Goal: Transaction & Acquisition: Book appointment/travel/reservation

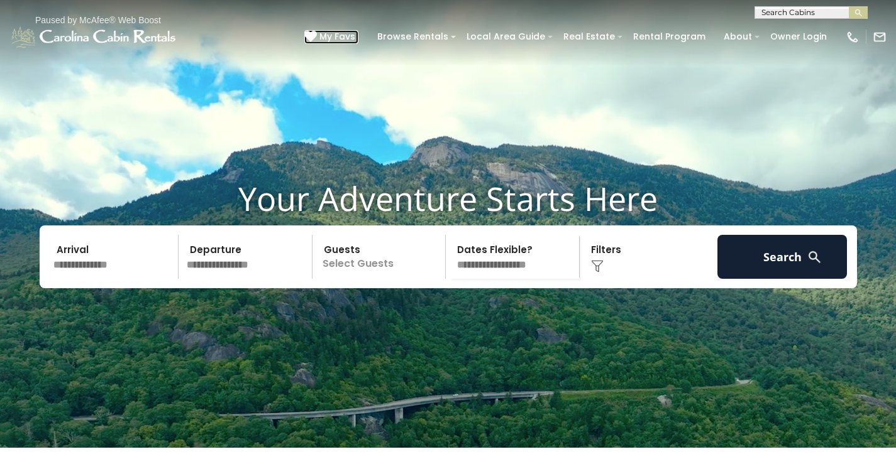
click at [317, 36] on icon at bounding box center [310, 36] width 13 height 13
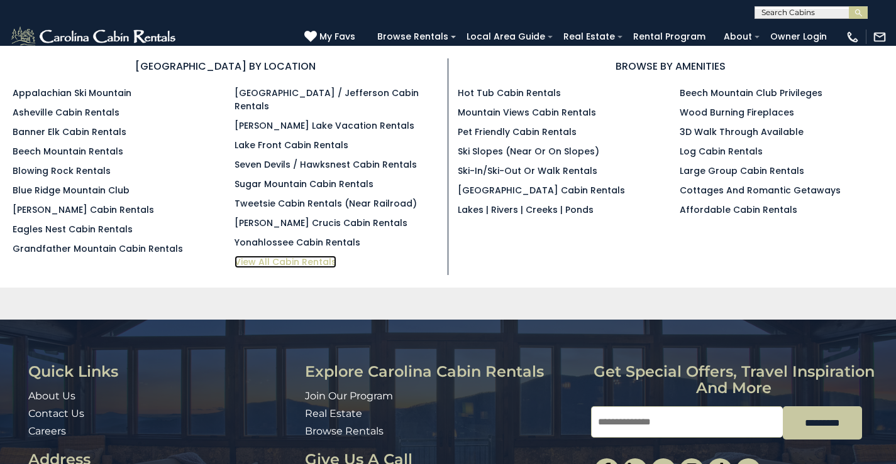
click at [314, 256] on link "View All Cabin Rentals" at bounding box center [285, 262] width 102 height 13
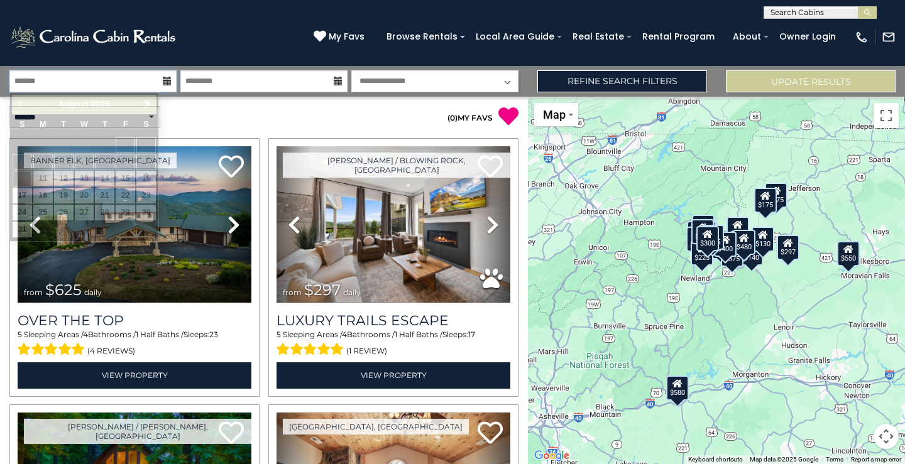
click at [126, 78] on input "text" at bounding box center [92, 81] width 167 height 22
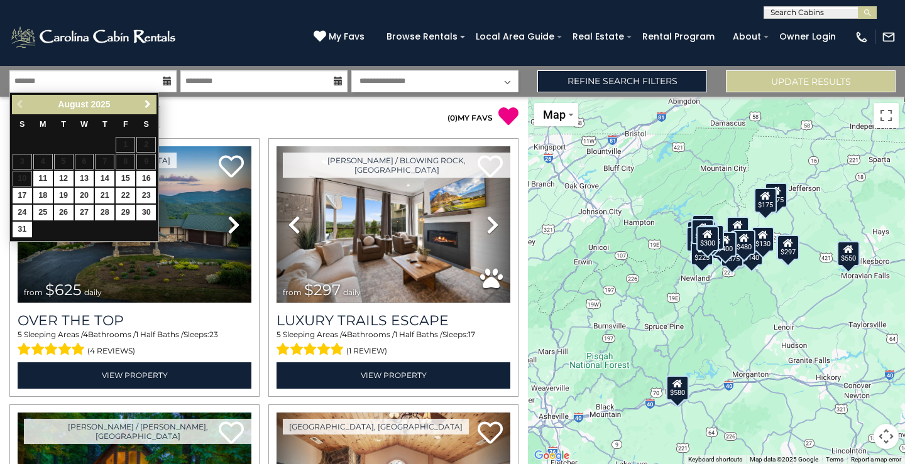
click at [146, 102] on span "Next" at bounding box center [148, 104] width 10 height 10
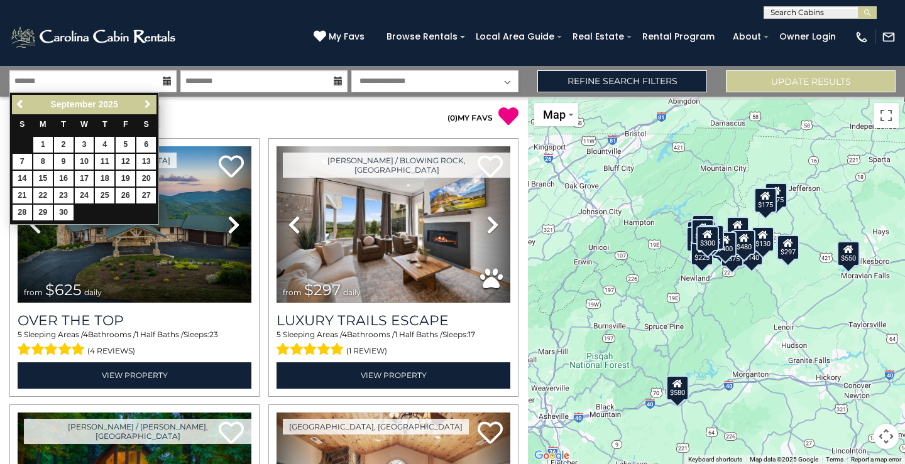
click at [146, 102] on span "Next" at bounding box center [148, 104] width 10 height 10
click at [79, 144] on link "1" at bounding box center [84, 145] width 19 height 16
type input "*******"
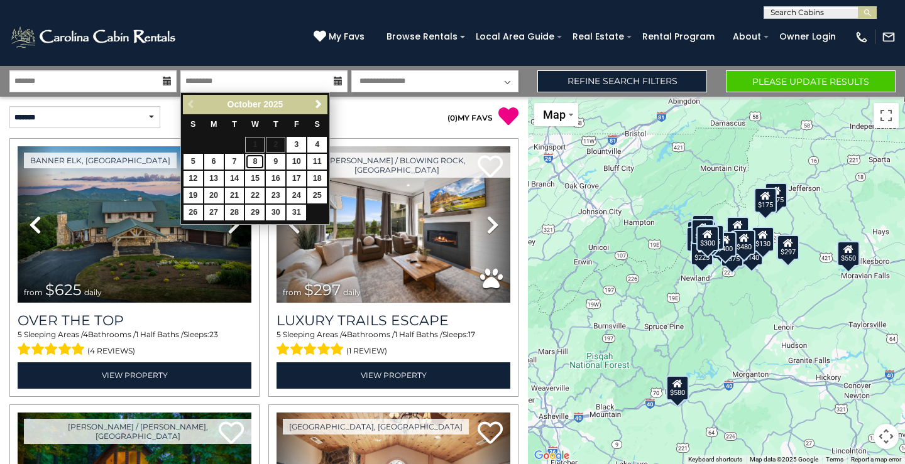
click at [253, 162] on link "8" at bounding box center [254, 162] width 19 height 16
type input "*******"
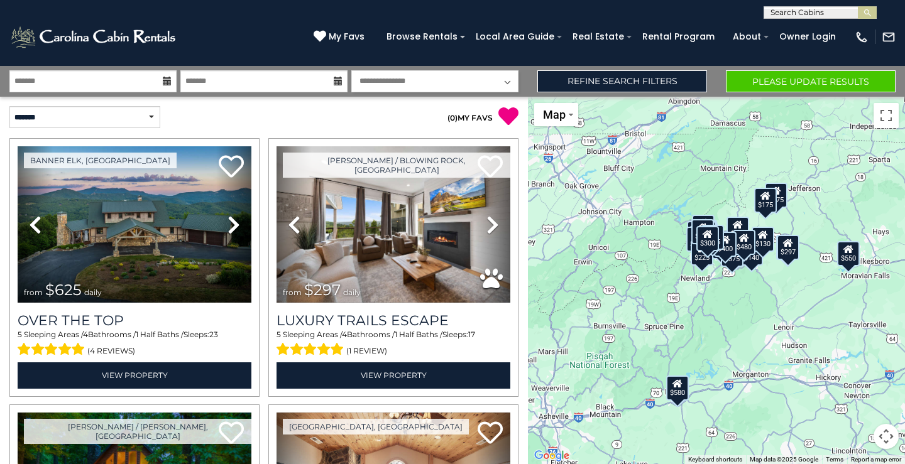
click at [430, 80] on select "**********" at bounding box center [434, 81] width 167 height 22
select select "*"
click at [351, 70] on select "**********" at bounding box center [434, 81] width 167 height 22
click at [148, 124] on select "**********" at bounding box center [84, 117] width 151 height 22
select select "*********"
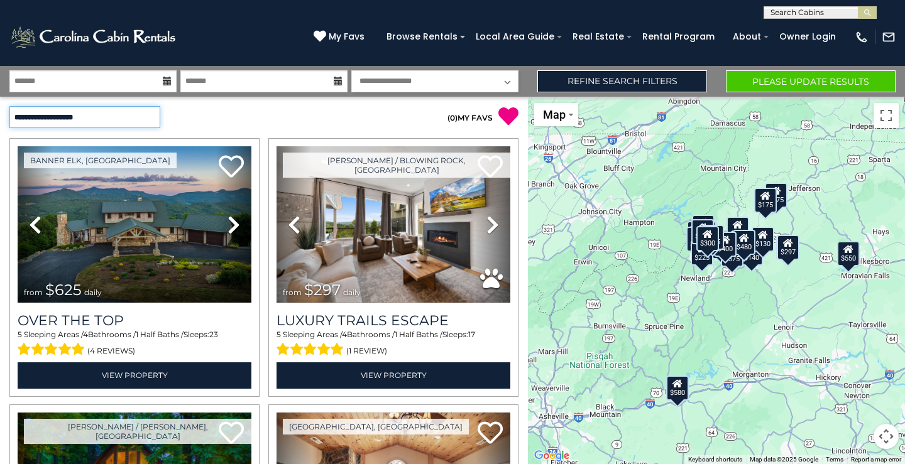
click at [9, 106] on select "**********" at bounding box center [84, 117] width 151 height 22
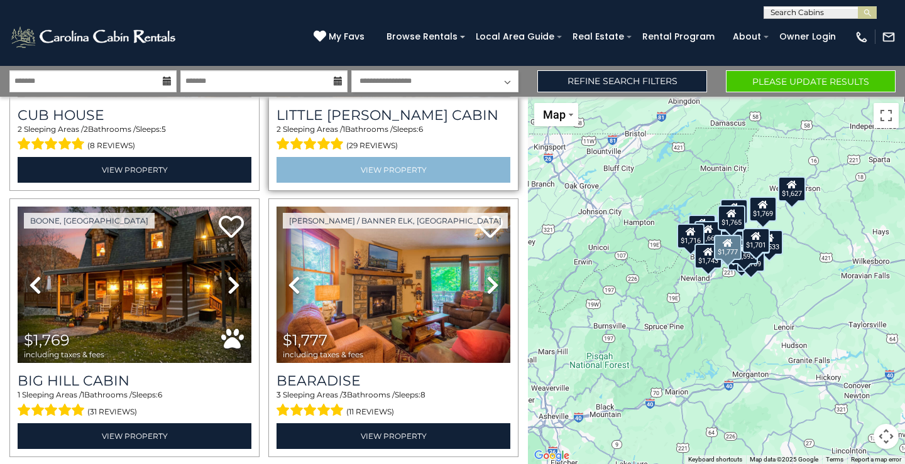
scroll to position [3703, 0]
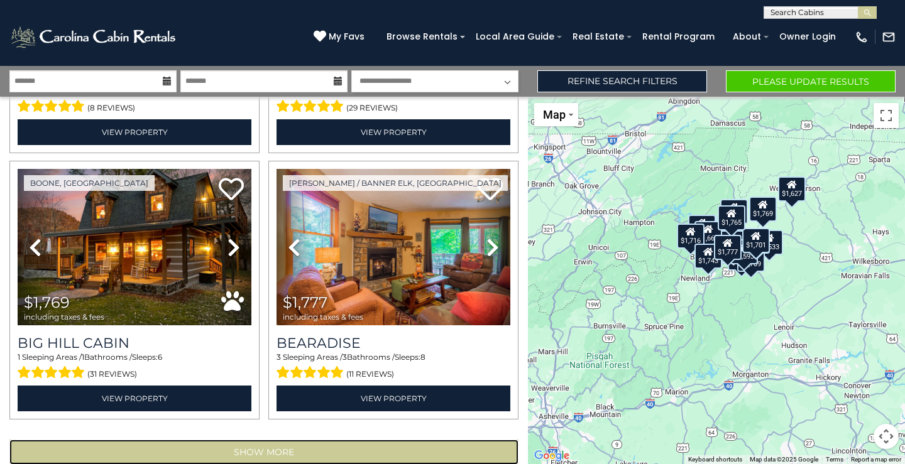
click at [258, 440] on button "Show More" at bounding box center [263, 452] width 509 height 25
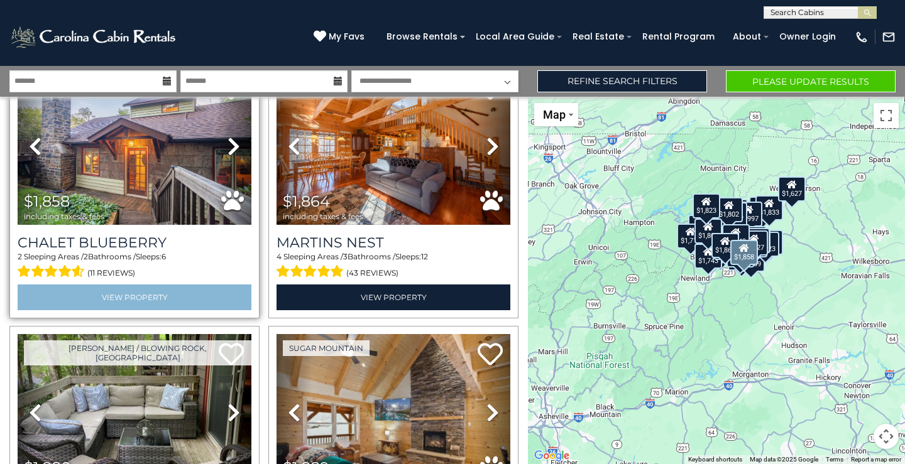
scroll to position [5714, 0]
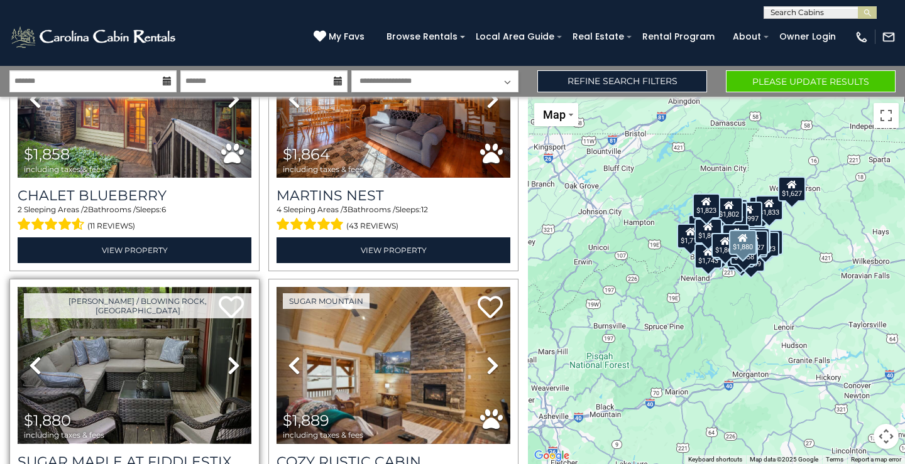
click at [160, 334] on img at bounding box center [135, 365] width 234 height 156
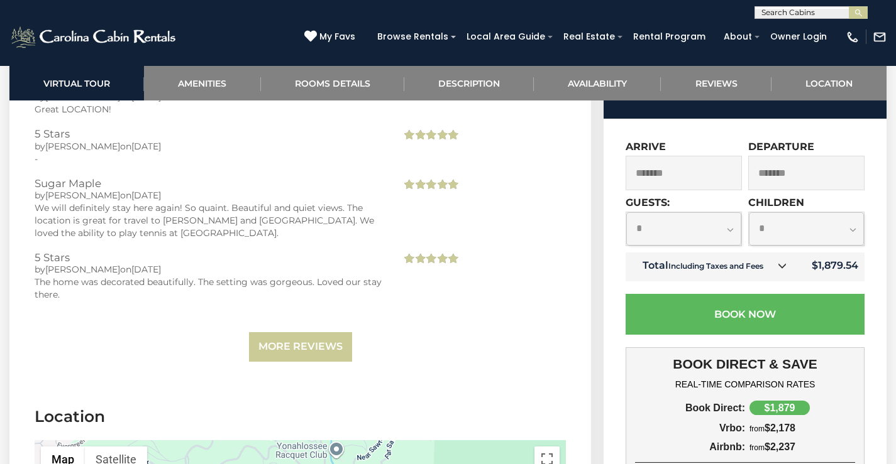
scroll to position [2765, 0]
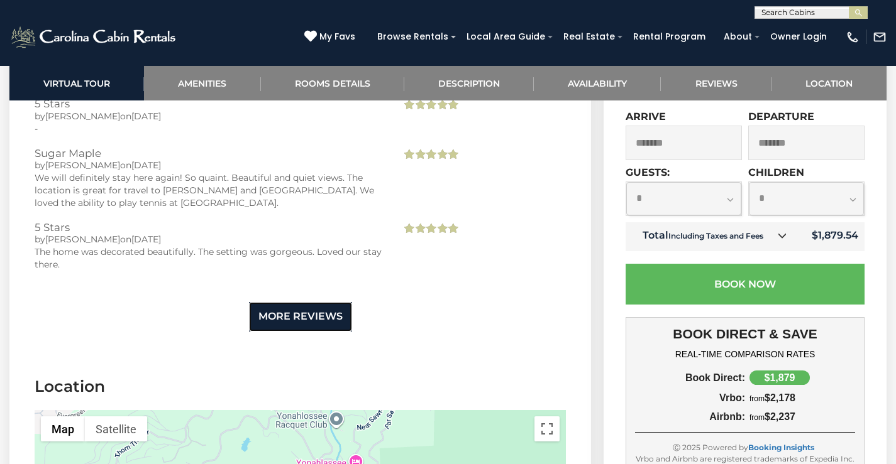
click at [286, 304] on link "More Reviews" at bounding box center [300, 317] width 103 height 30
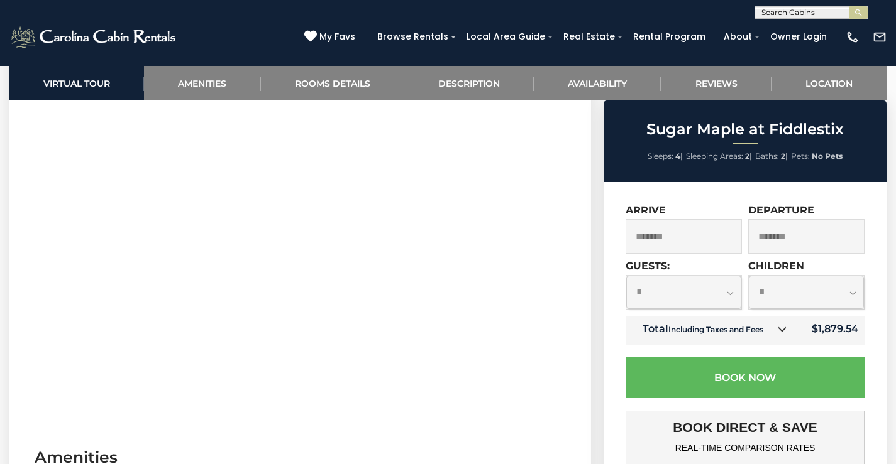
scroll to position [503, 0]
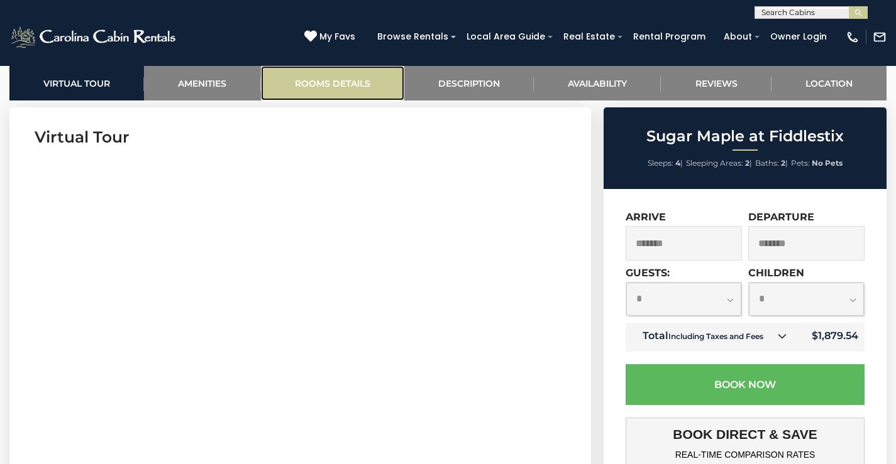
click at [296, 80] on link "Rooms Details" at bounding box center [332, 83] width 143 height 35
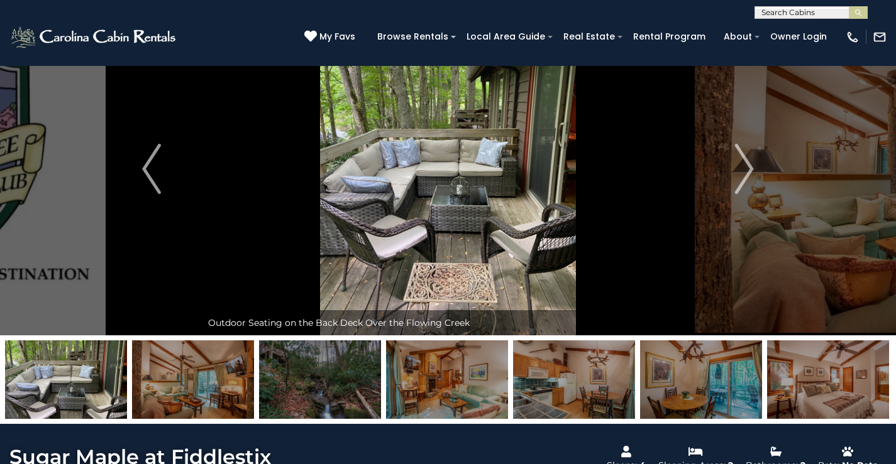
scroll to position [0, 0]
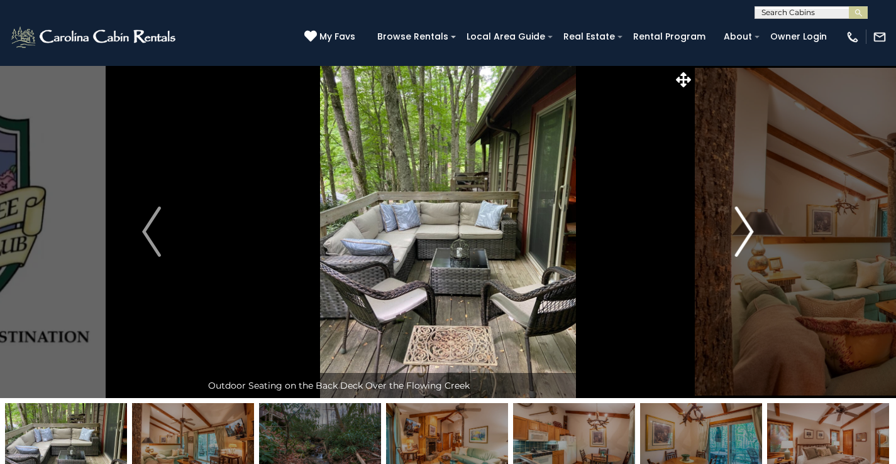
click at [731, 221] on button "Next" at bounding box center [744, 231] width 100 height 333
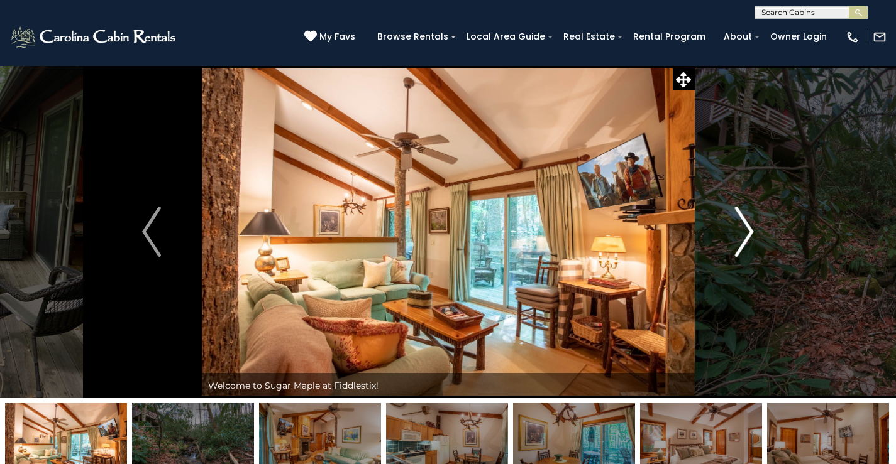
click at [740, 223] on img "Next" at bounding box center [744, 232] width 19 height 50
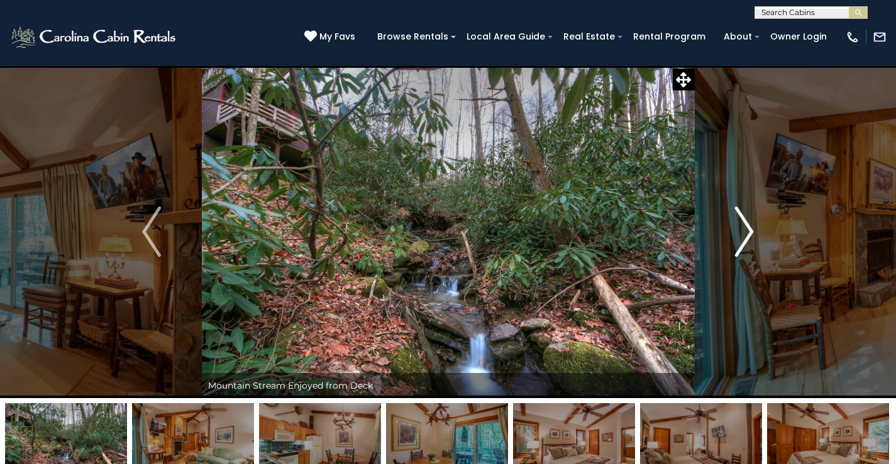
click at [740, 223] on img "Next" at bounding box center [744, 232] width 19 height 50
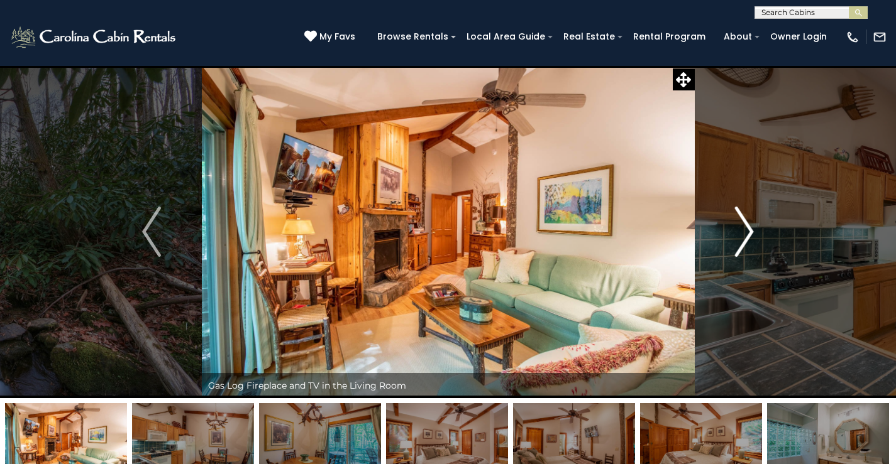
click at [745, 220] on img "Next" at bounding box center [744, 232] width 19 height 50
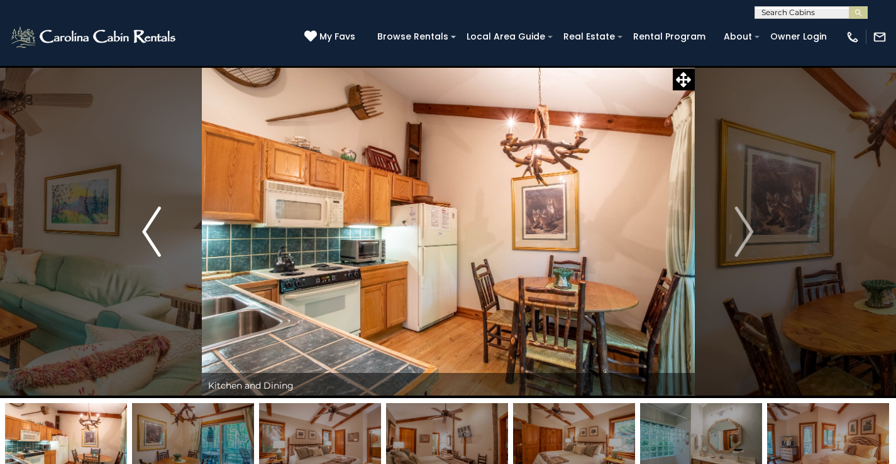
click at [153, 233] on img "Previous" at bounding box center [151, 232] width 19 height 50
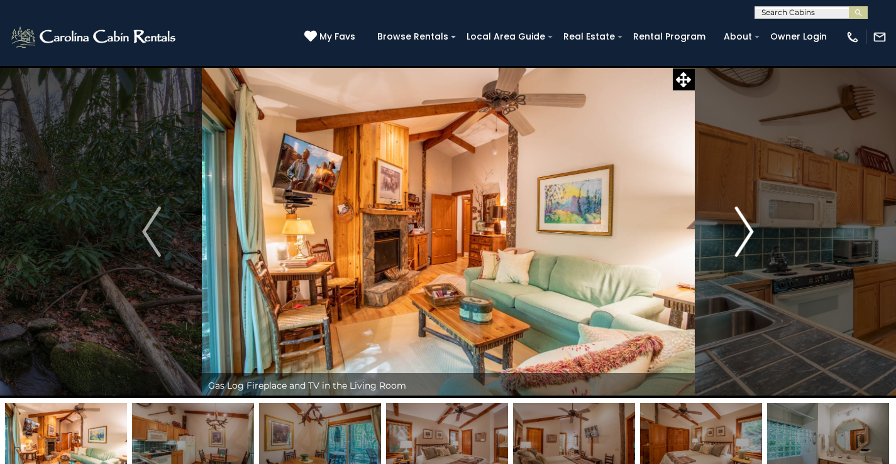
click at [743, 231] on img "Next" at bounding box center [744, 232] width 19 height 50
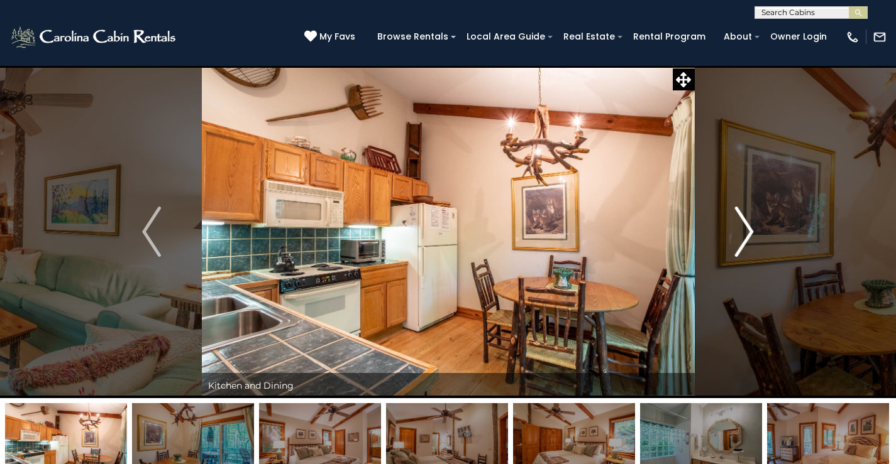
click at [745, 227] on img "Next" at bounding box center [744, 232] width 19 height 50
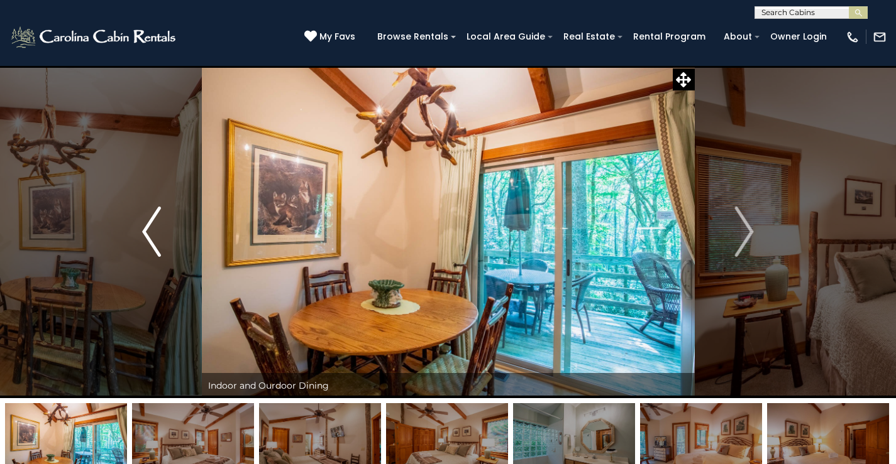
click at [146, 227] on img "Previous" at bounding box center [151, 232] width 19 height 50
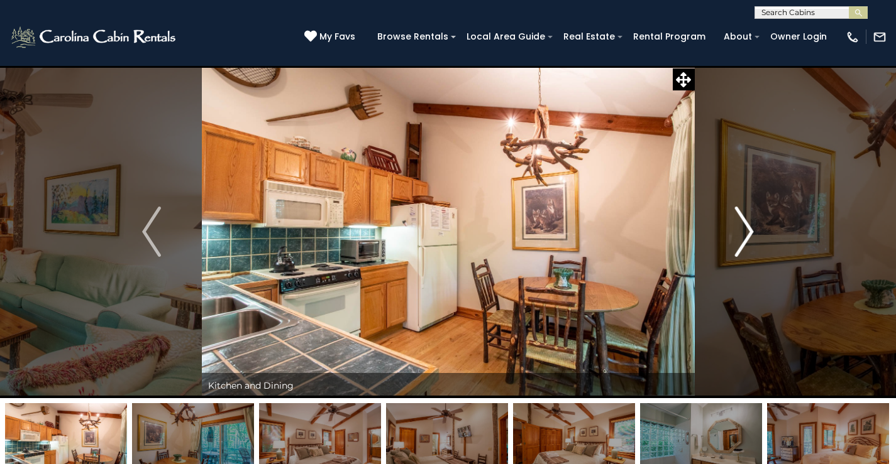
click at [746, 225] on img "Next" at bounding box center [744, 232] width 19 height 50
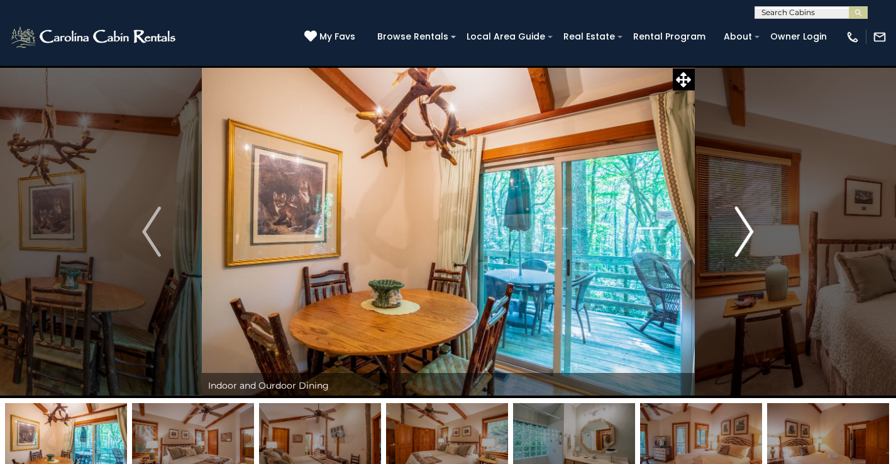
click at [746, 225] on img "Next" at bounding box center [744, 232] width 19 height 50
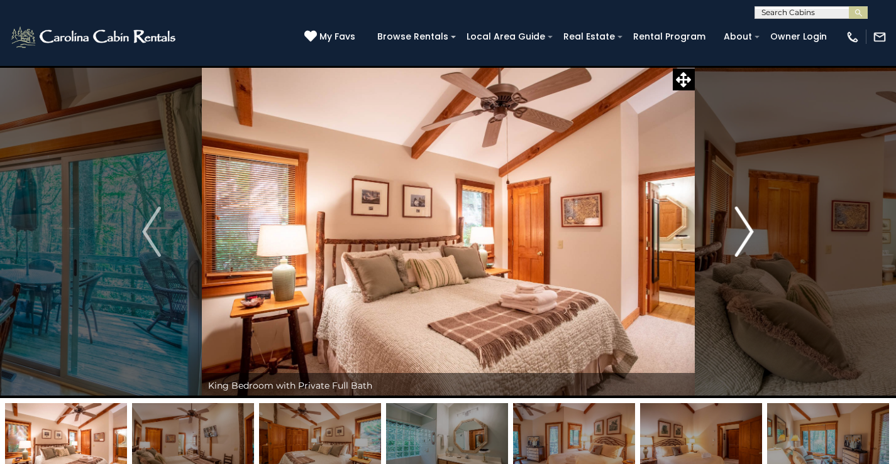
click at [746, 225] on img "Next" at bounding box center [744, 232] width 19 height 50
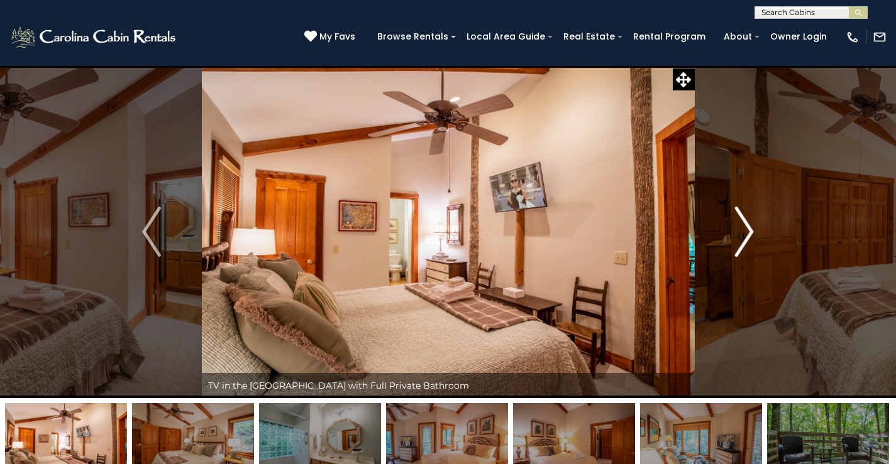
click at [746, 225] on img "Next" at bounding box center [744, 232] width 19 height 50
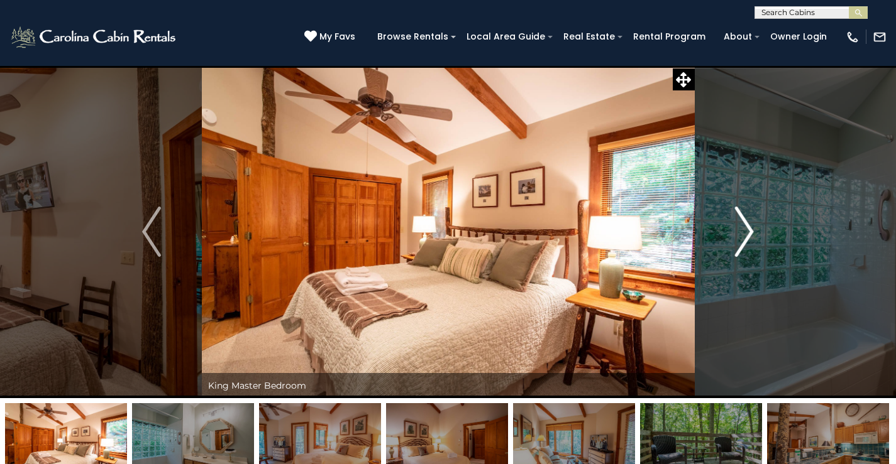
click at [746, 225] on img "Next" at bounding box center [744, 232] width 19 height 50
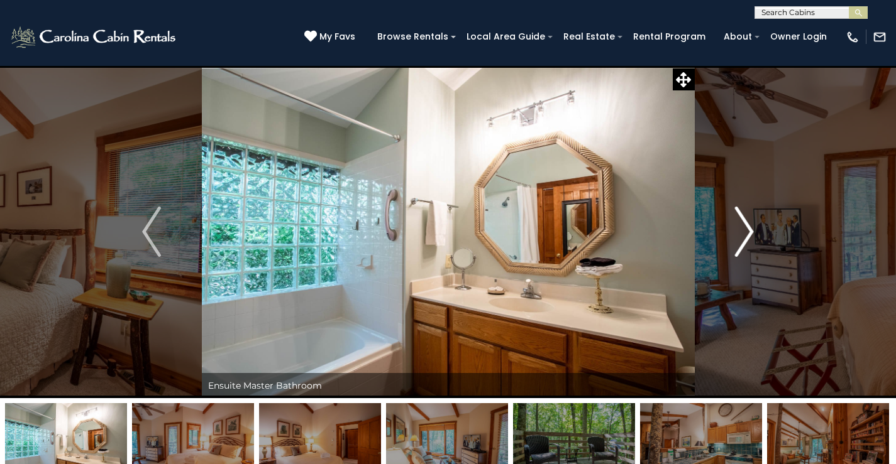
click at [746, 225] on img "Next" at bounding box center [744, 232] width 19 height 50
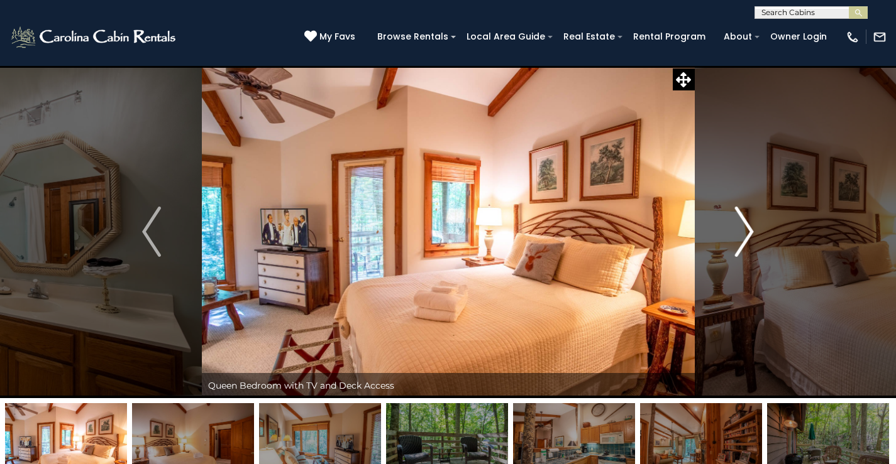
click at [746, 225] on img "Next" at bounding box center [744, 232] width 19 height 50
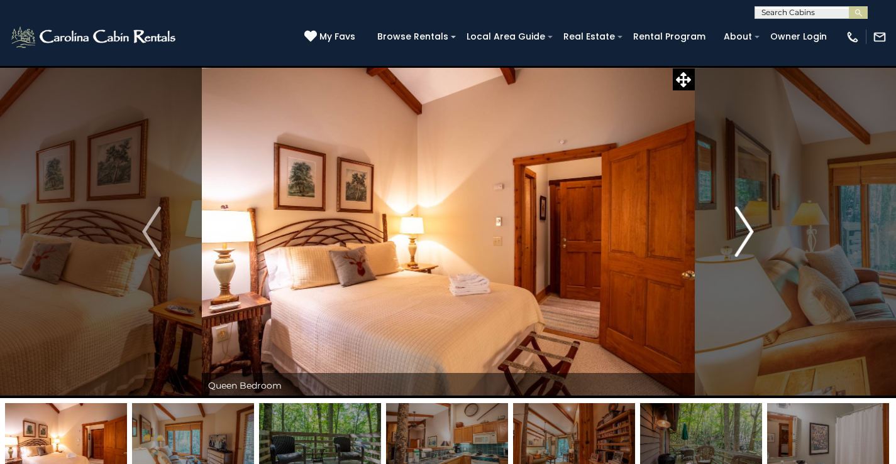
click at [746, 225] on img "Next" at bounding box center [744, 232] width 19 height 50
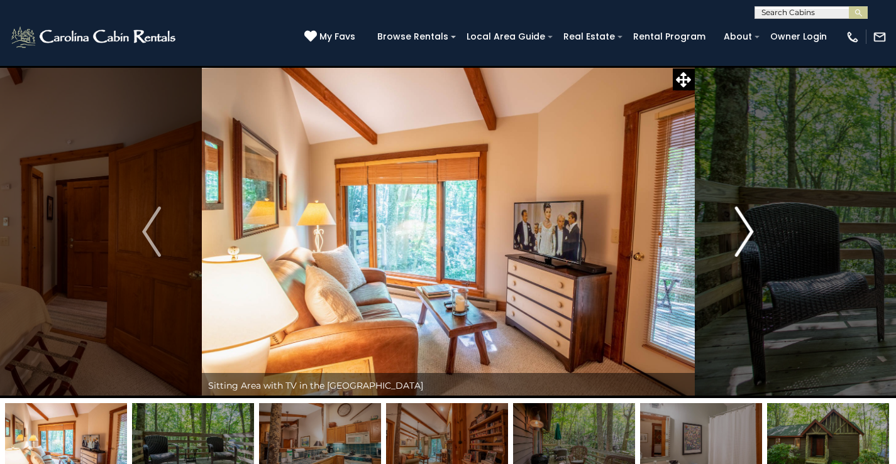
click at [746, 225] on img "Next" at bounding box center [744, 232] width 19 height 50
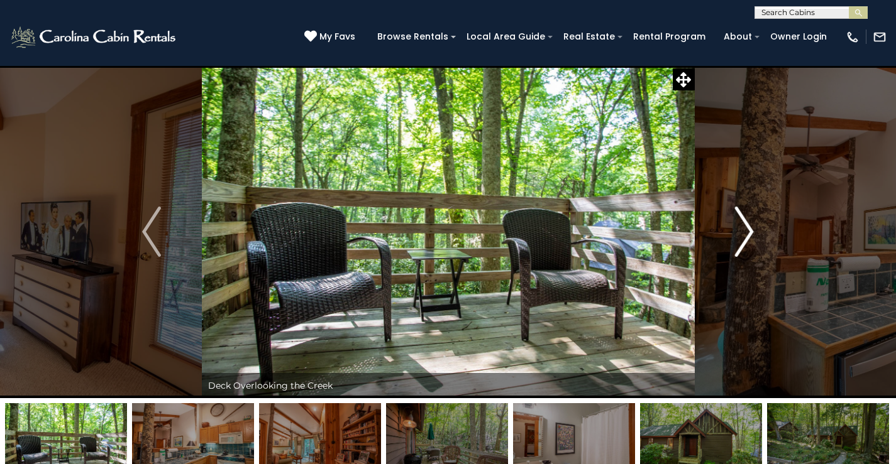
click at [746, 225] on img "Next" at bounding box center [744, 232] width 19 height 50
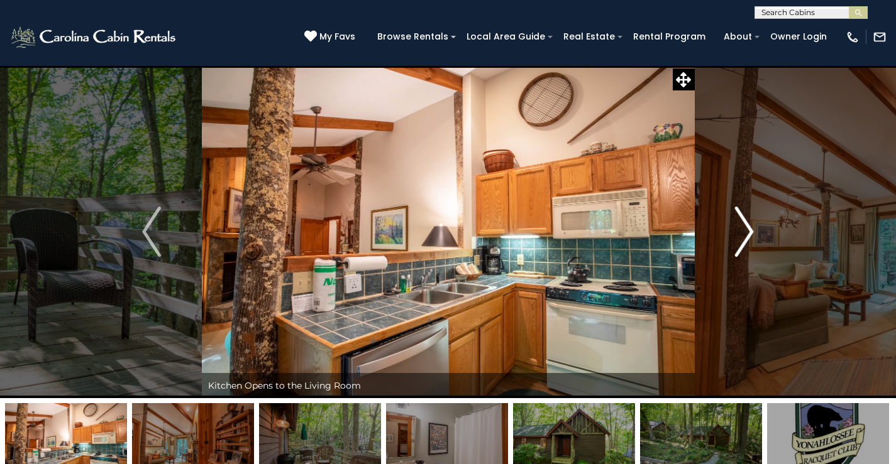
click at [742, 228] on img "Next" at bounding box center [744, 232] width 19 height 50
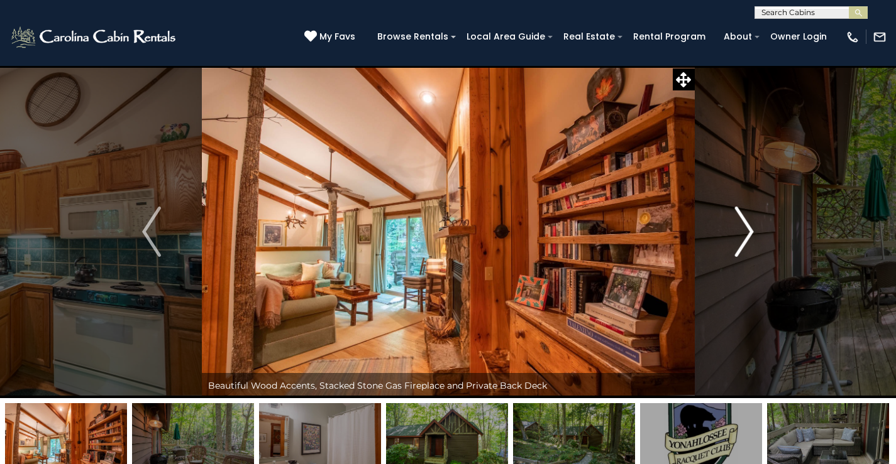
click at [751, 230] on img "Next" at bounding box center [744, 232] width 19 height 50
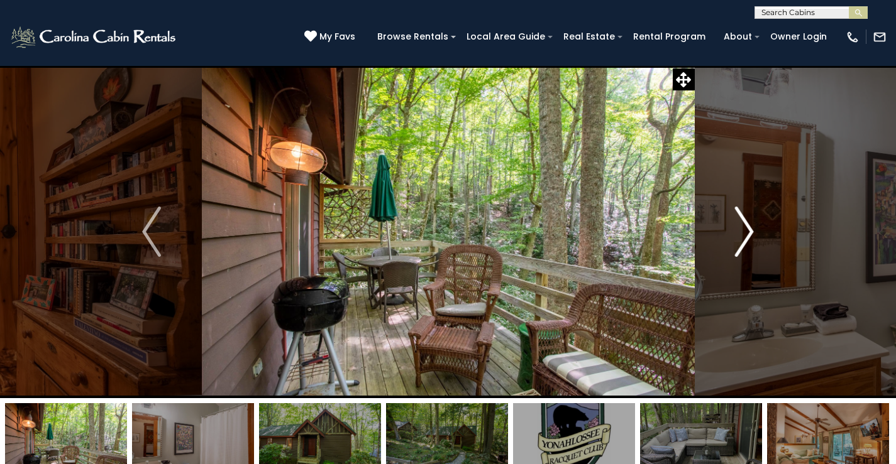
click at [745, 226] on img "Next" at bounding box center [744, 232] width 19 height 50
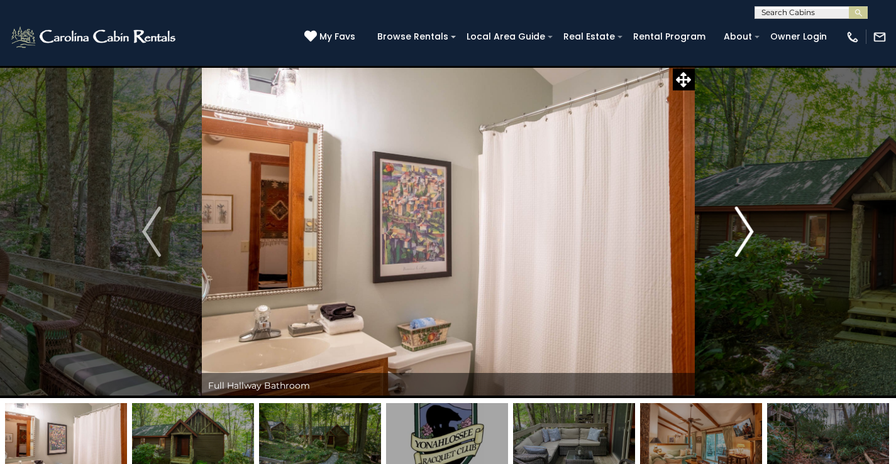
click at [745, 226] on img "Next" at bounding box center [744, 232] width 19 height 50
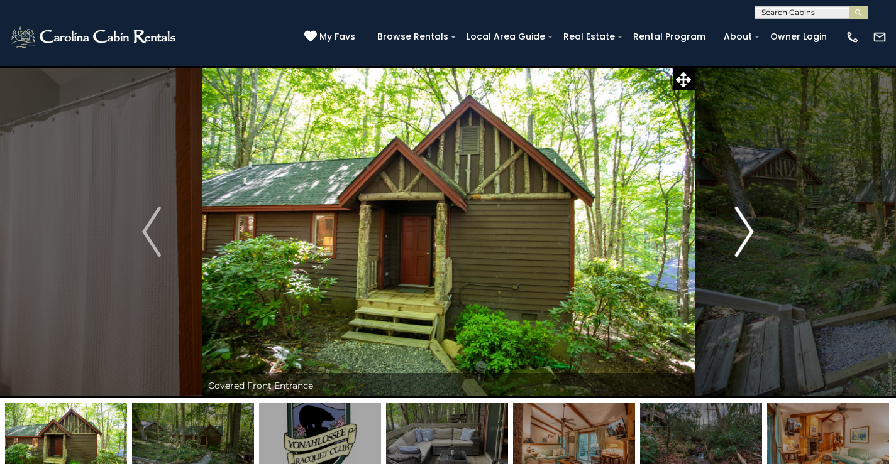
click at [745, 226] on img "Next" at bounding box center [744, 232] width 19 height 50
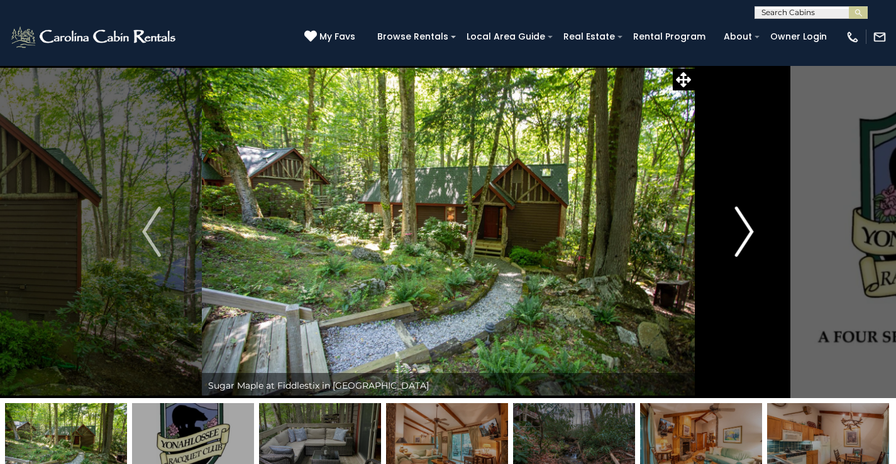
click at [746, 226] on img "Next" at bounding box center [744, 232] width 19 height 50
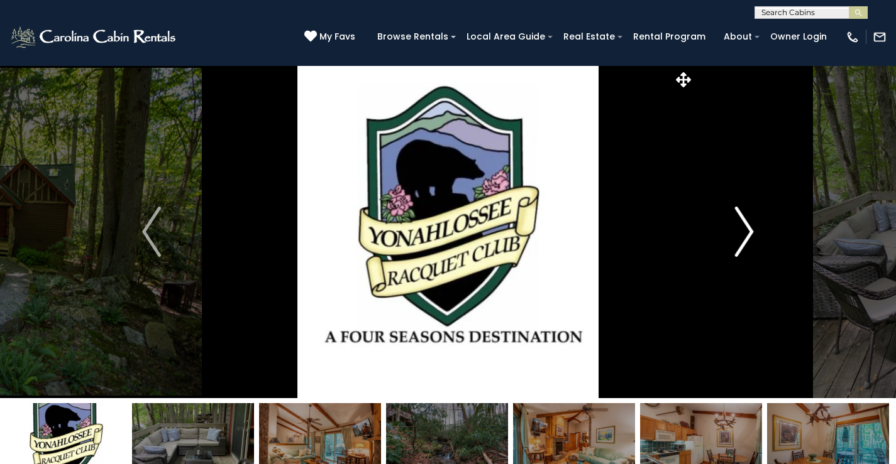
click at [746, 226] on img "Next" at bounding box center [744, 232] width 19 height 50
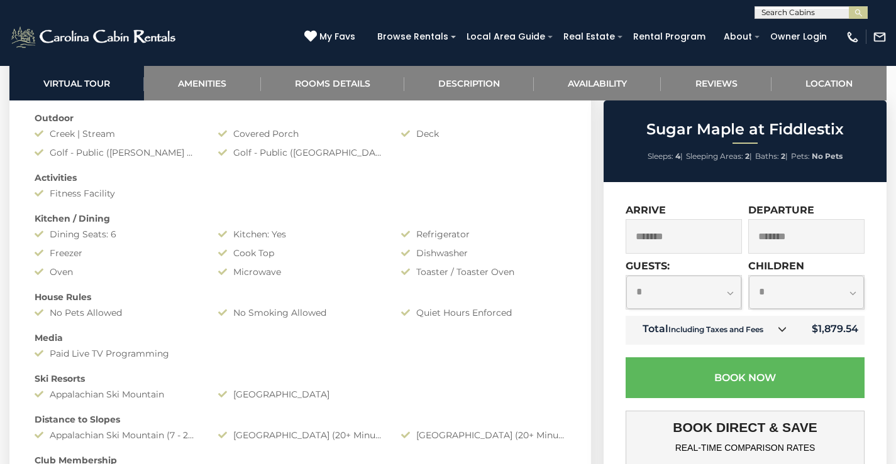
scroll to position [1068, 0]
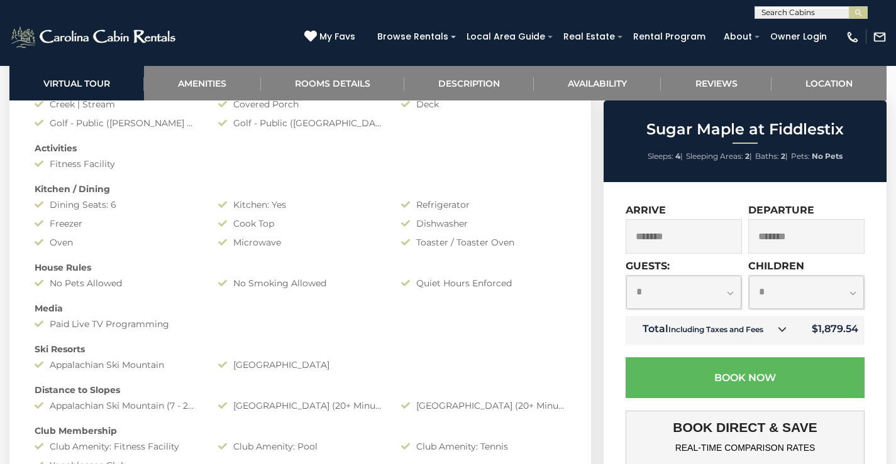
click at [727, 295] on select "**********" at bounding box center [683, 292] width 115 height 33
select select "*"
click at [626, 276] on select "**********" at bounding box center [683, 292] width 115 height 33
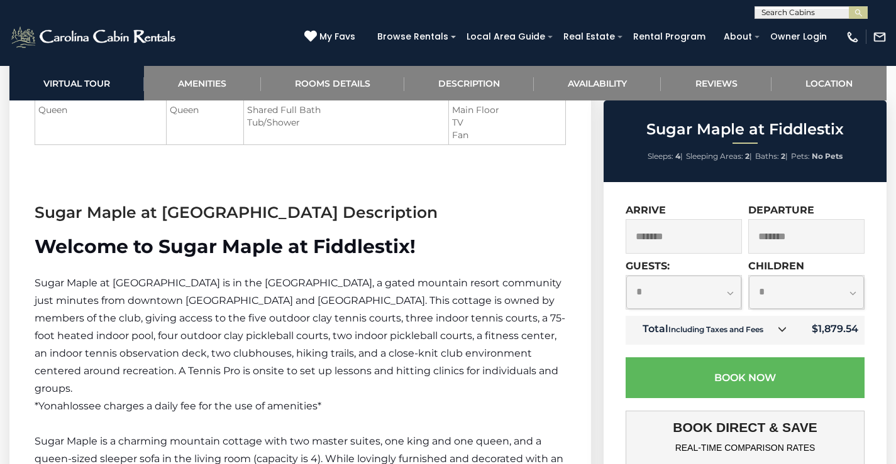
scroll to position [1634, 0]
